Goal: Information Seeking & Learning: Compare options

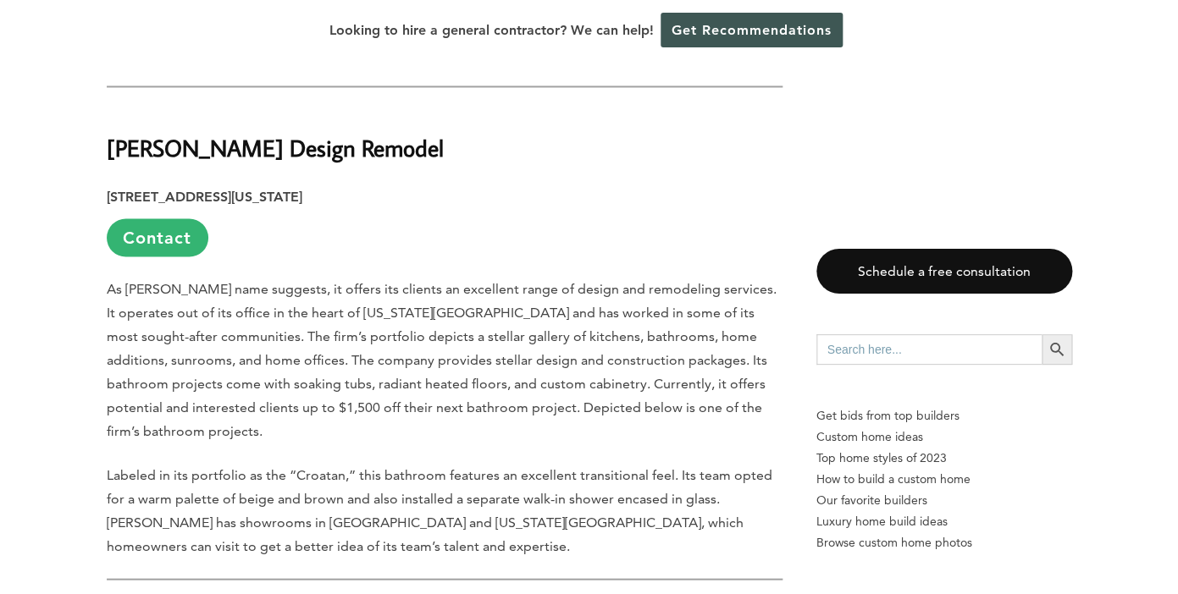
scroll to position [1026, 0]
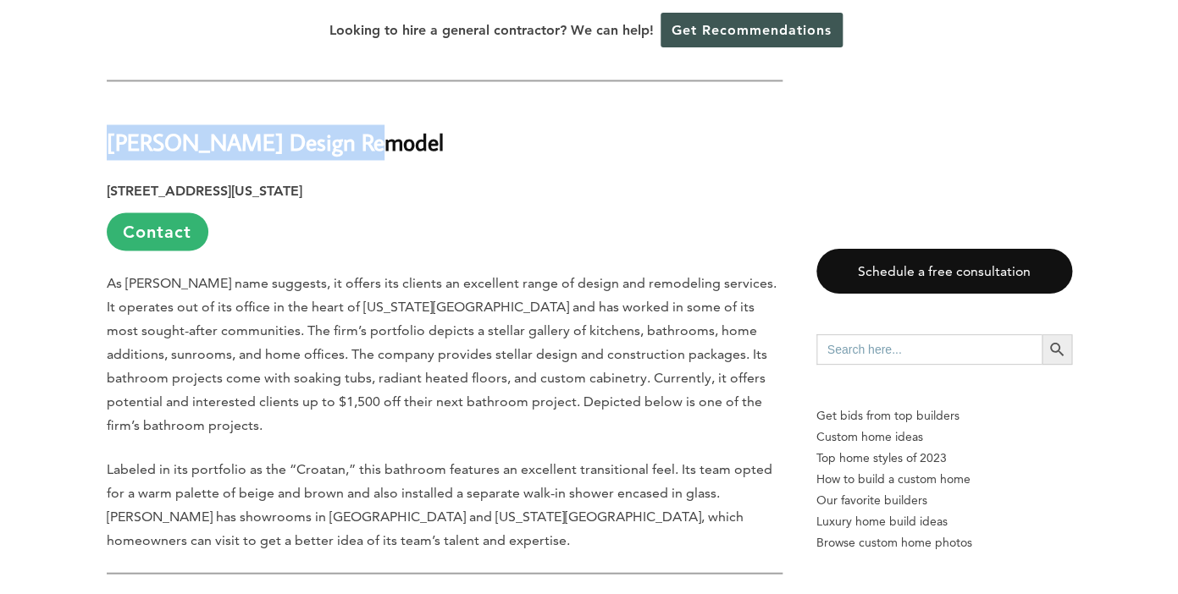
drag, startPoint x: 368, startPoint y: 137, endPoint x: 104, endPoint y: 139, distance: 264.2
copy strong "[PERSON_NAME] Design Remodel"
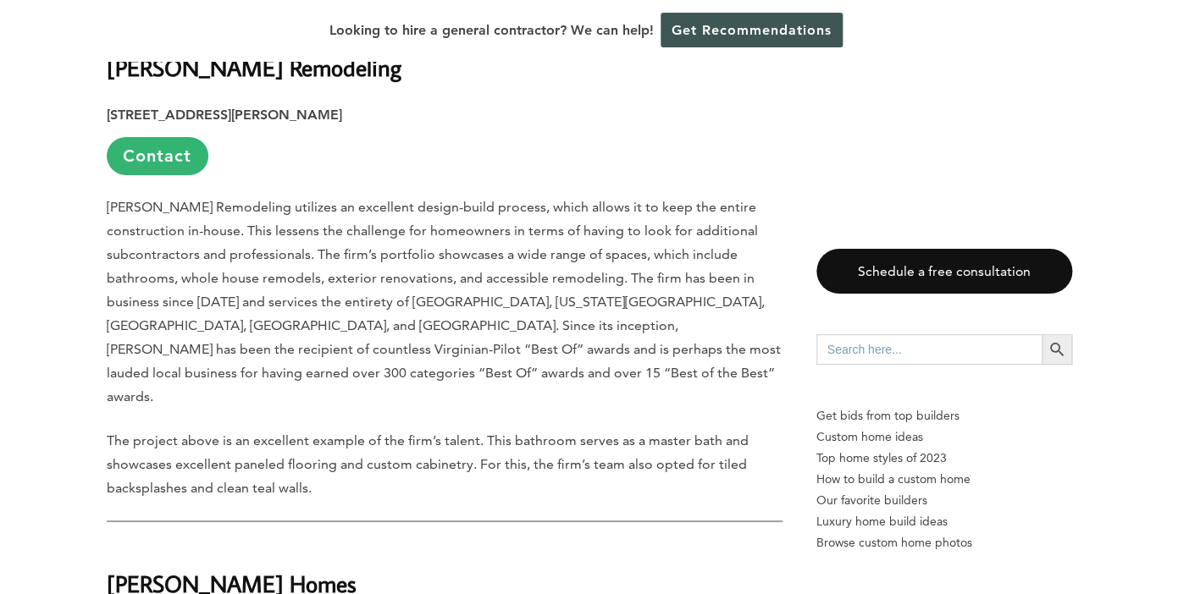
scroll to position [2038, 0]
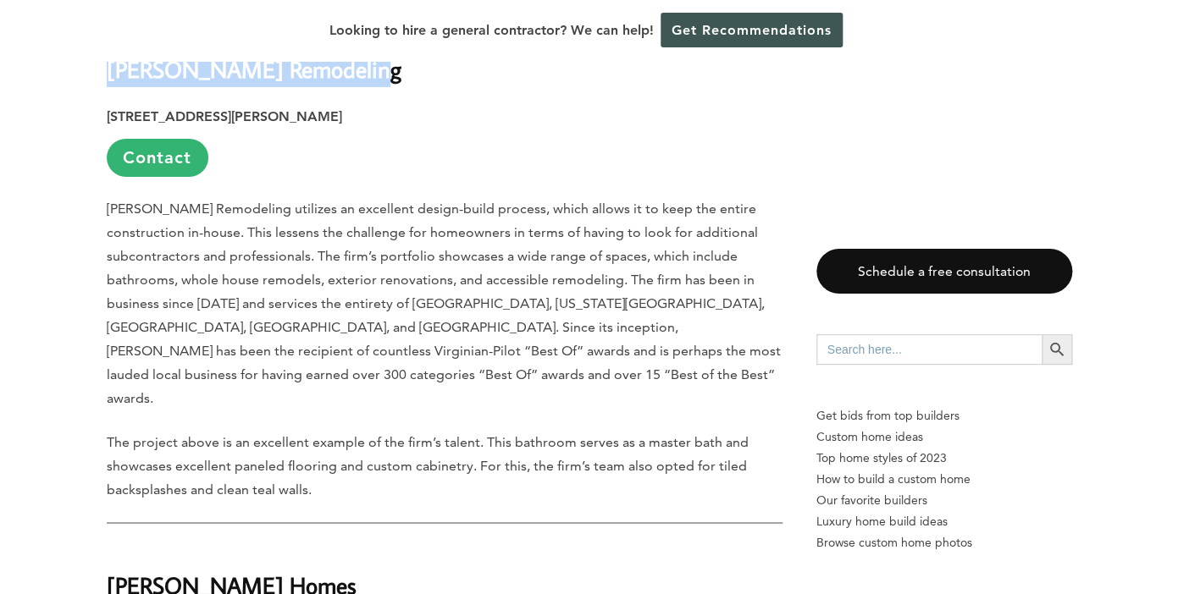
drag, startPoint x: 352, startPoint y: 77, endPoint x: 100, endPoint y: 80, distance: 252.3
copy strong "[PERSON_NAME] Remodeling"
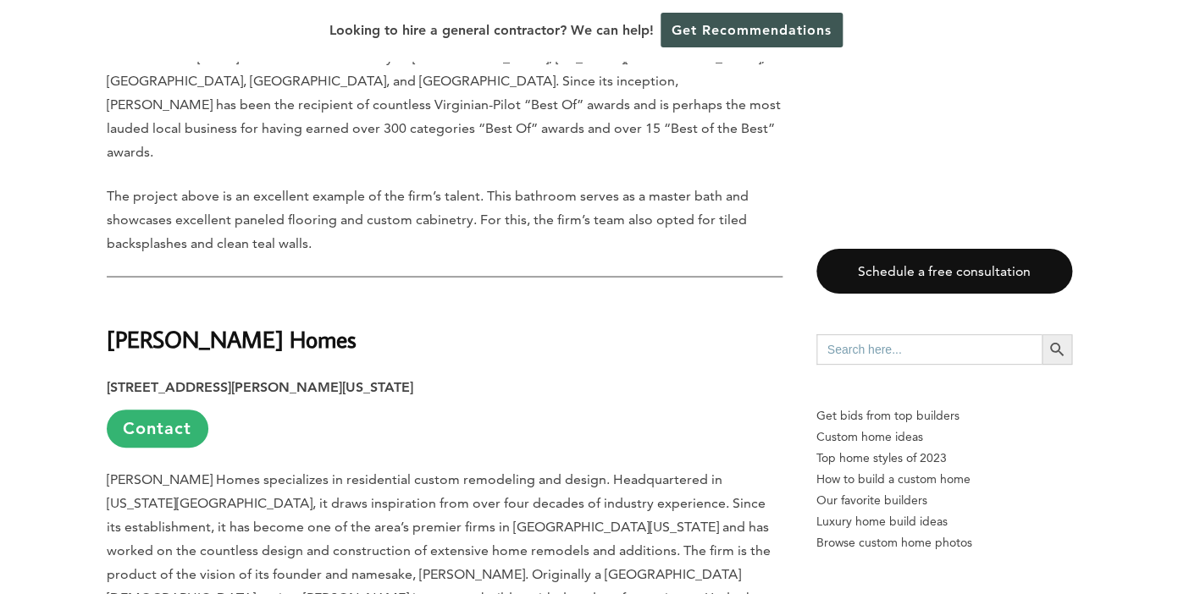
scroll to position [2302, 0]
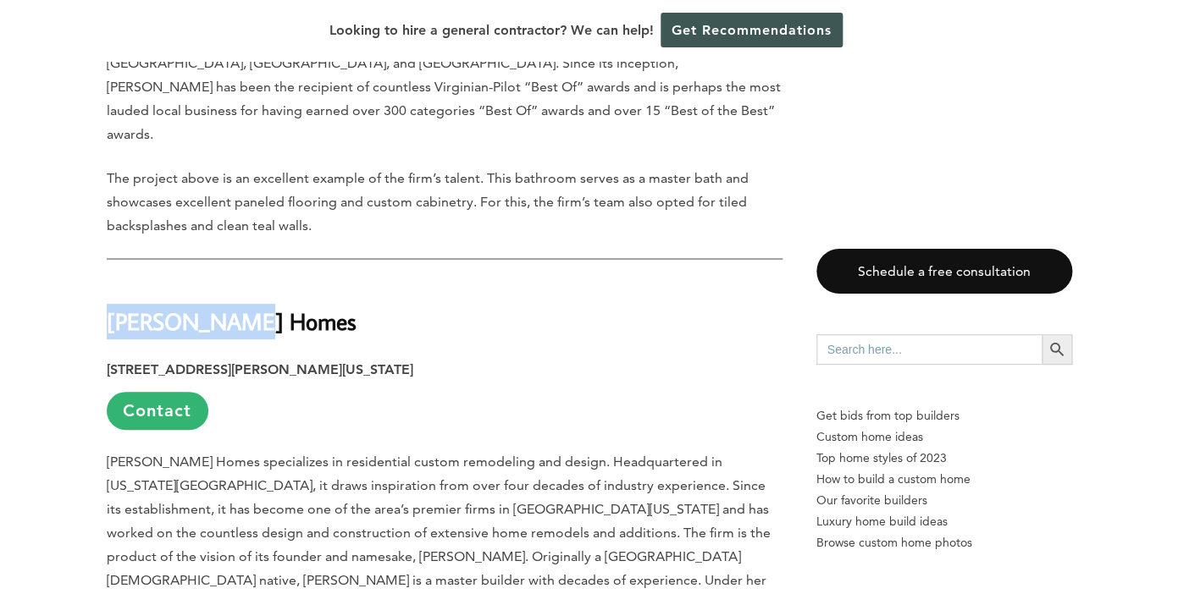
drag, startPoint x: 277, startPoint y: 299, endPoint x: 80, endPoint y: 290, distance: 196.6
copy strong "[PERSON_NAME] Homes"
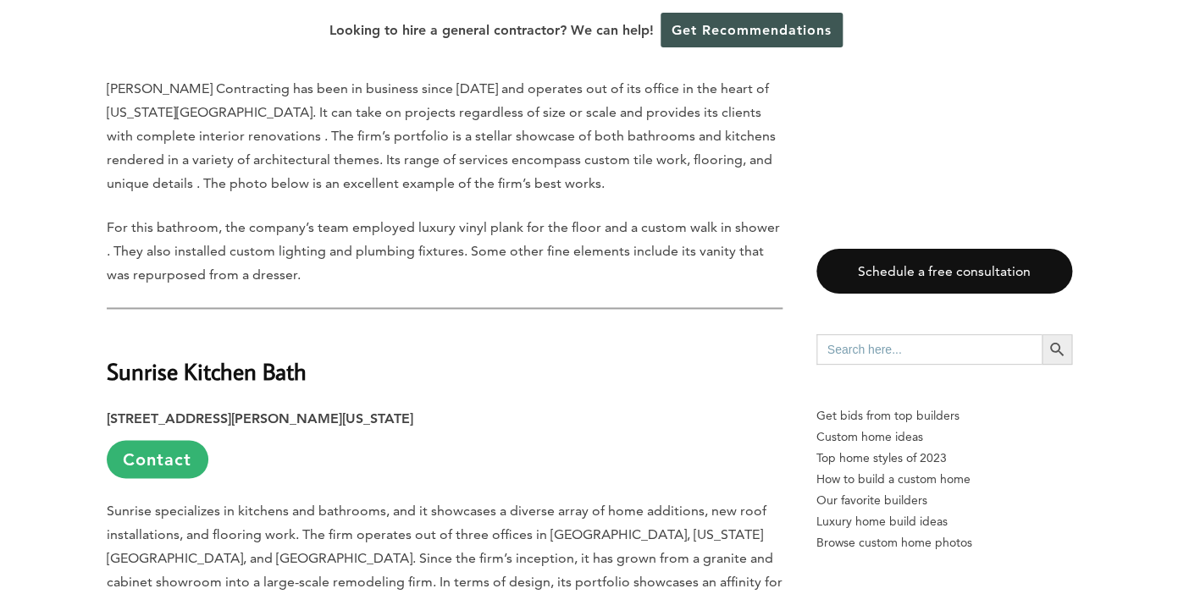
scroll to position [3171, 0]
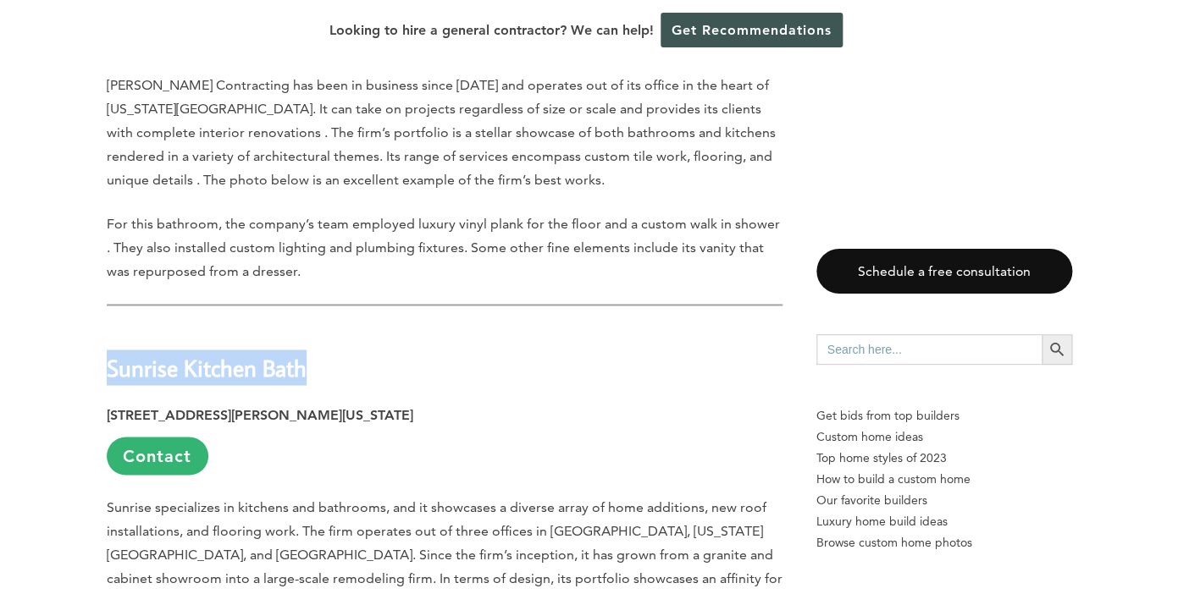
drag, startPoint x: 334, startPoint y: 330, endPoint x: 108, endPoint y: 328, distance: 226.1
click at [108, 328] on h2 "Sunrise Kitchen Bath" at bounding box center [445, 355] width 676 height 58
copy strong "Sunrise Kitchen Bath"
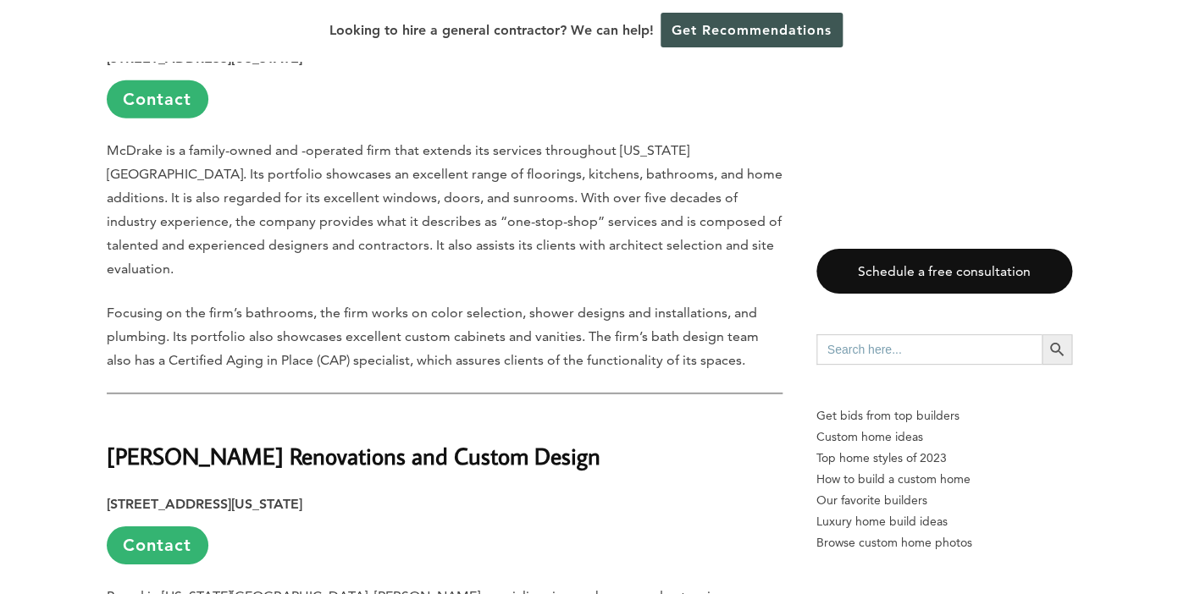
scroll to position [3950, 0]
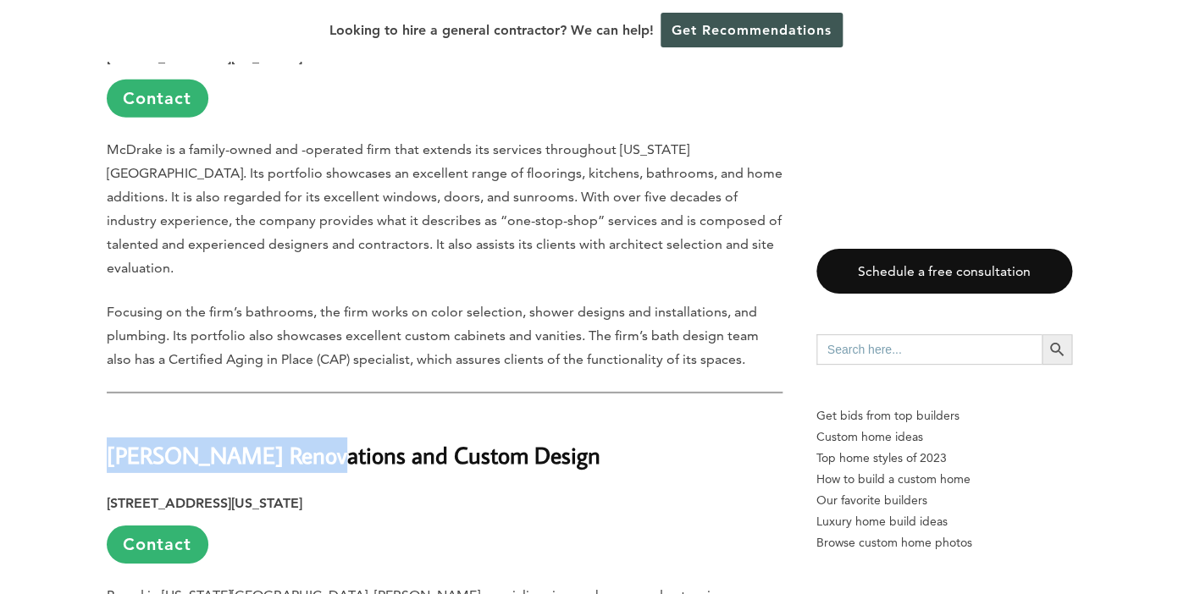
drag, startPoint x: 108, startPoint y: 362, endPoint x: 317, endPoint y: 369, distance: 209.3
click at [317, 440] on strong "[PERSON_NAME] Renovations and Custom Design" at bounding box center [354, 455] width 494 height 30
copy strong "[PERSON_NAME] Renovations"
